Goal: Communication & Community: Ask a question

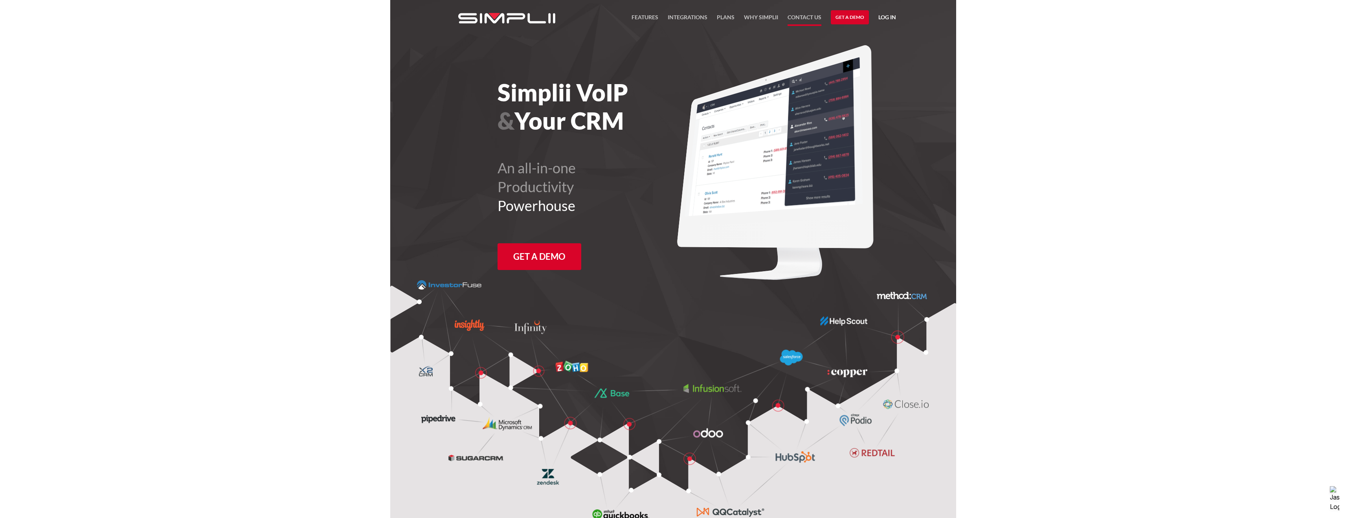
click at [810, 18] on link "Contact US" at bounding box center [804, 19] width 34 height 13
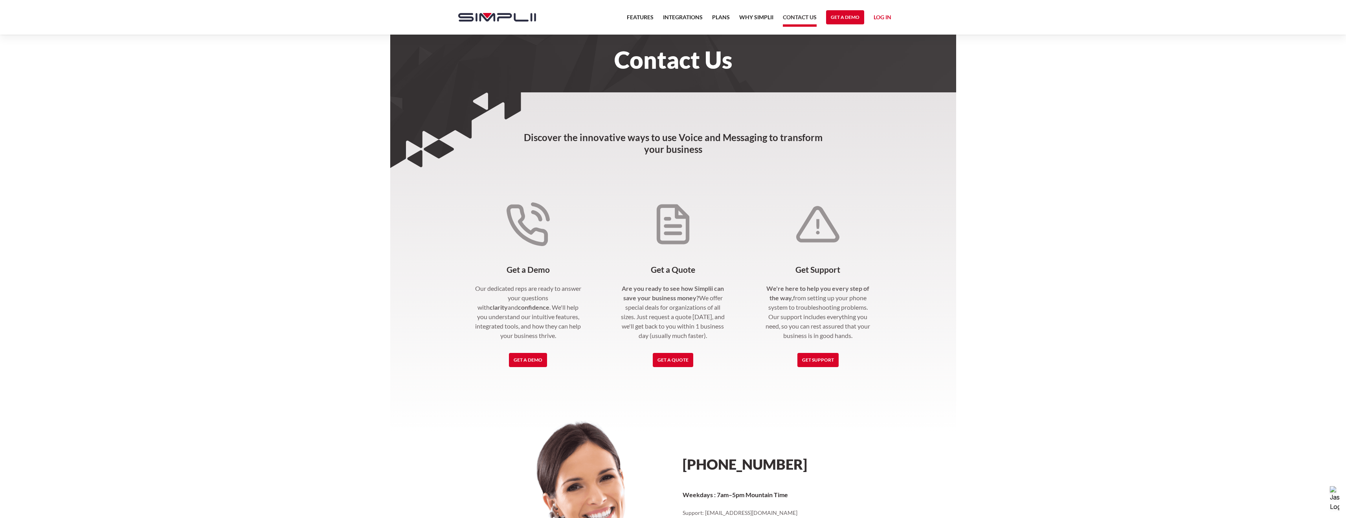
scroll to position [151, 0]
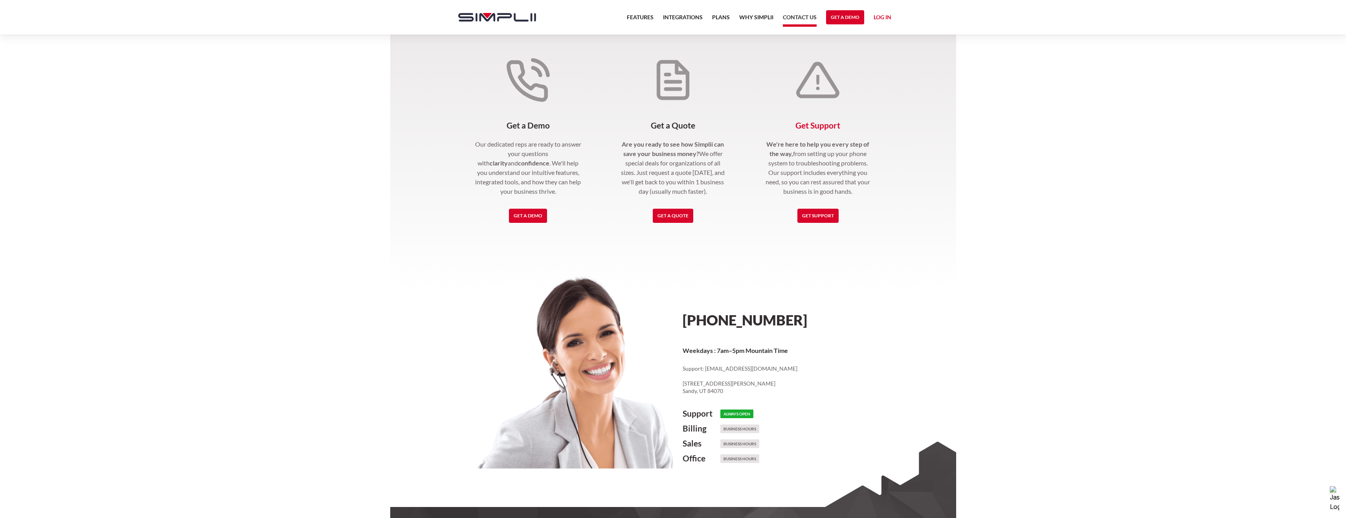
click at [812, 216] on link "Get Support" at bounding box center [817, 216] width 41 height 14
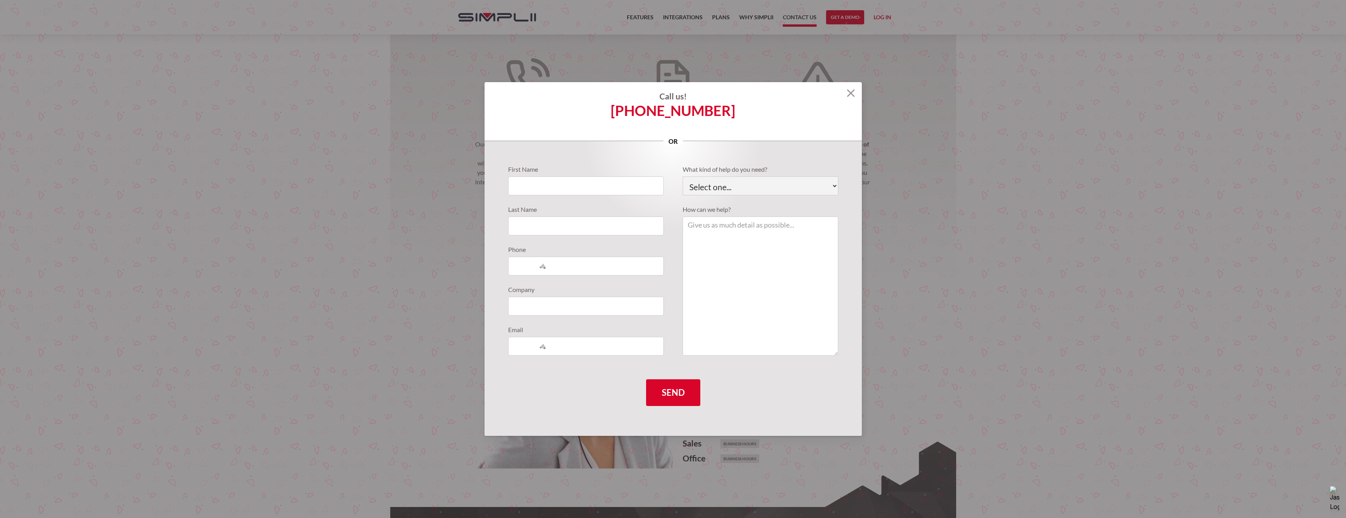
scroll to position [0, 0]
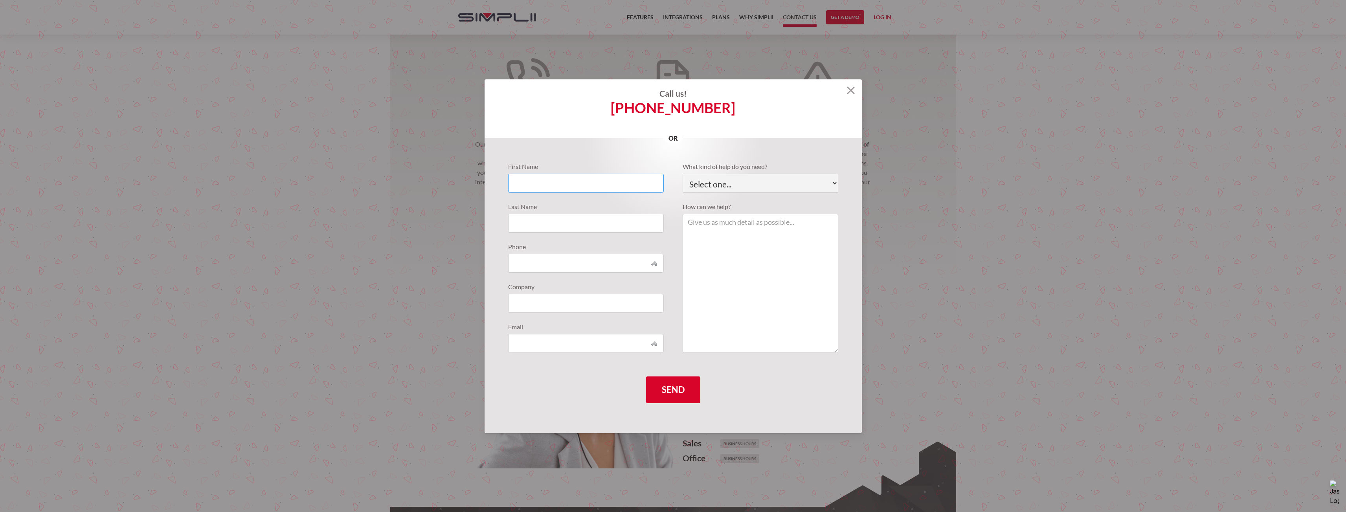
click at [576, 184] on input "Support Requests" at bounding box center [586, 183] width 156 height 19
type input "[PERSON_NAME]"
type input "9379124519"
type input "Bash Foo"
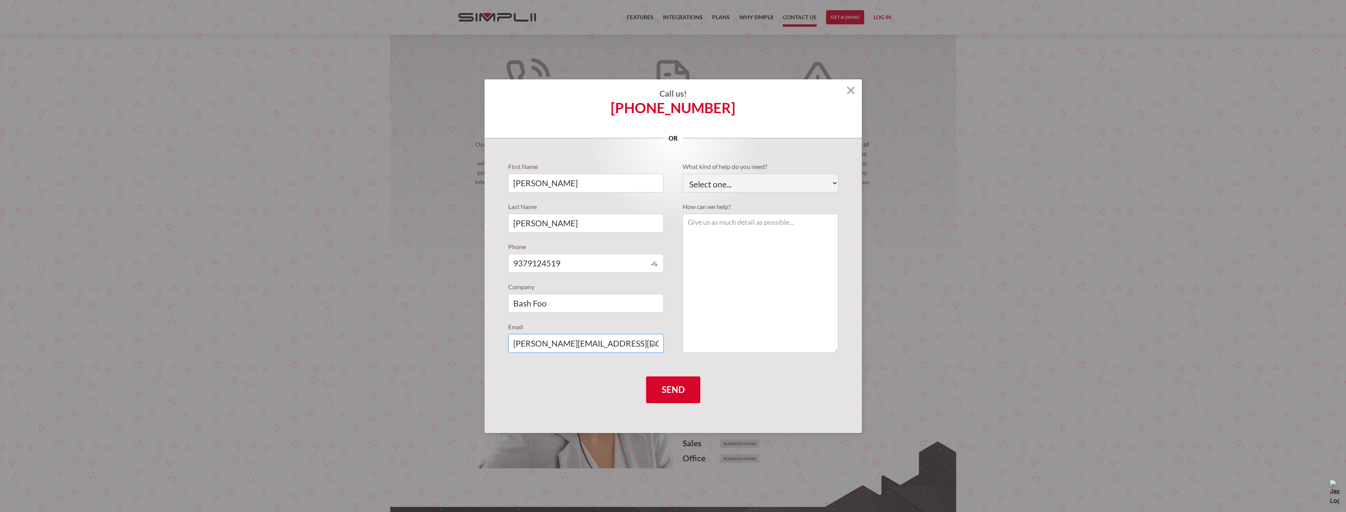
type input "[PERSON_NAME][EMAIL_ADDRESS][DOMAIN_NAME]"
click at [750, 179] on select "Select one... Technical Support Fusion App Support Sales Billing" at bounding box center [760, 183] width 156 height 19
select select "Billing"
click at [682, 174] on select "Select one... Technical Support Fusion App Support Sales Billing" at bounding box center [760, 183] width 156 height 19
click at [756, 242] on textarea "Support Requests" at bounding box center [760, 283] width 156 height 139
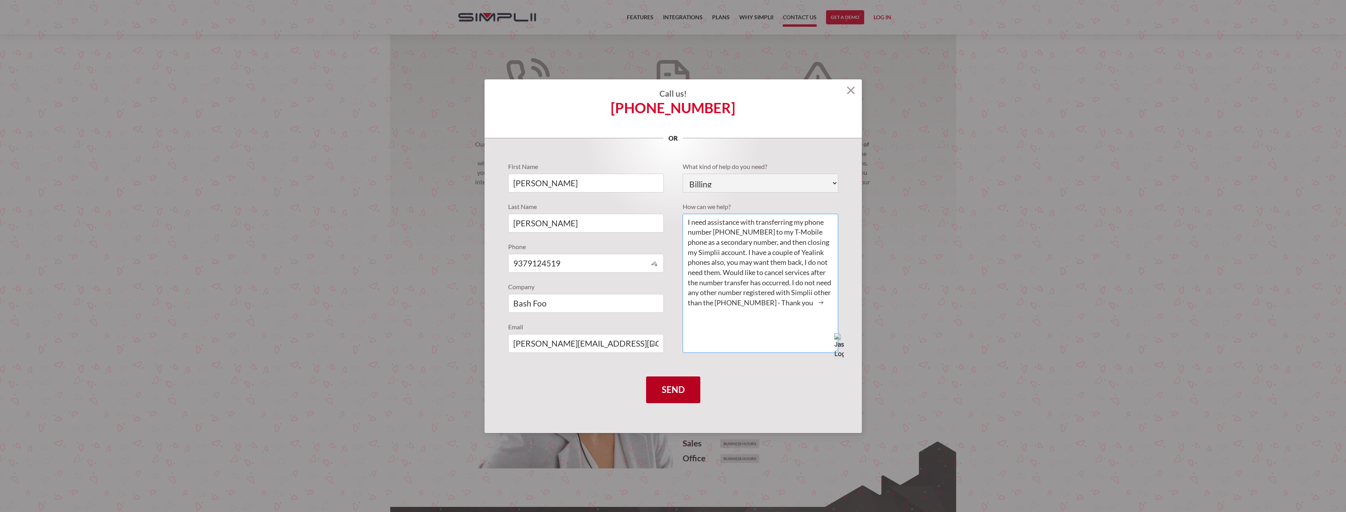
type textarea "I need assistance with transferring my phone number [PHONE_NUMBER] to my T-Mobi…"
click at [677, 389] on input "Send" at bounding box center [673, 389] width 54 height 27
type input "Please wait..."
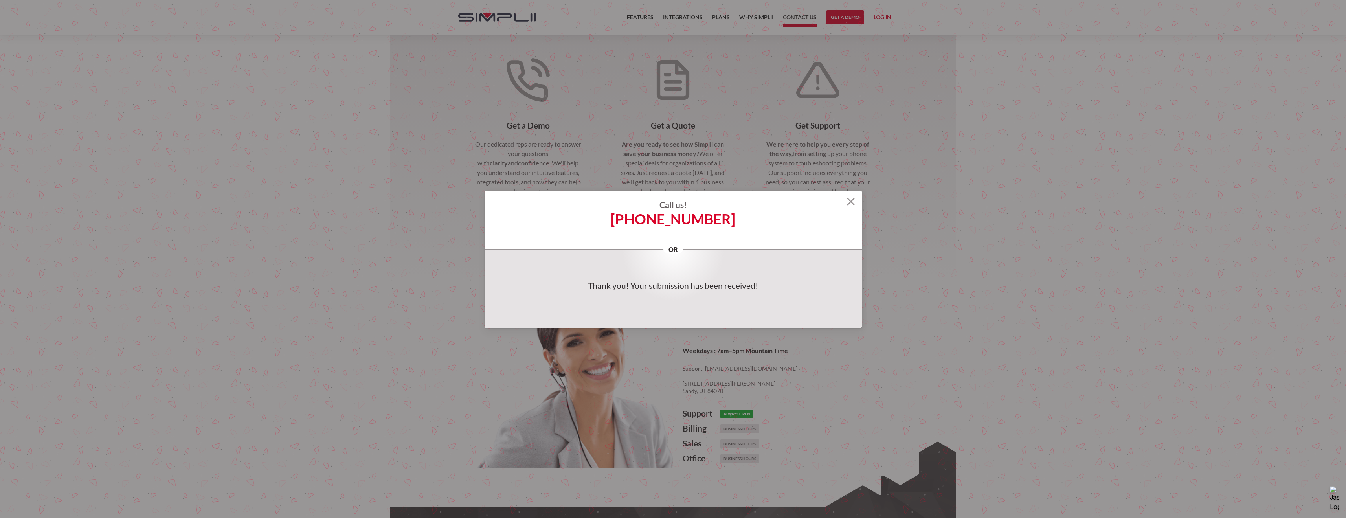
click at [849, 203] on img at bounding box center [851, 202] width 8 height 8
